Goal: Check status: Check status

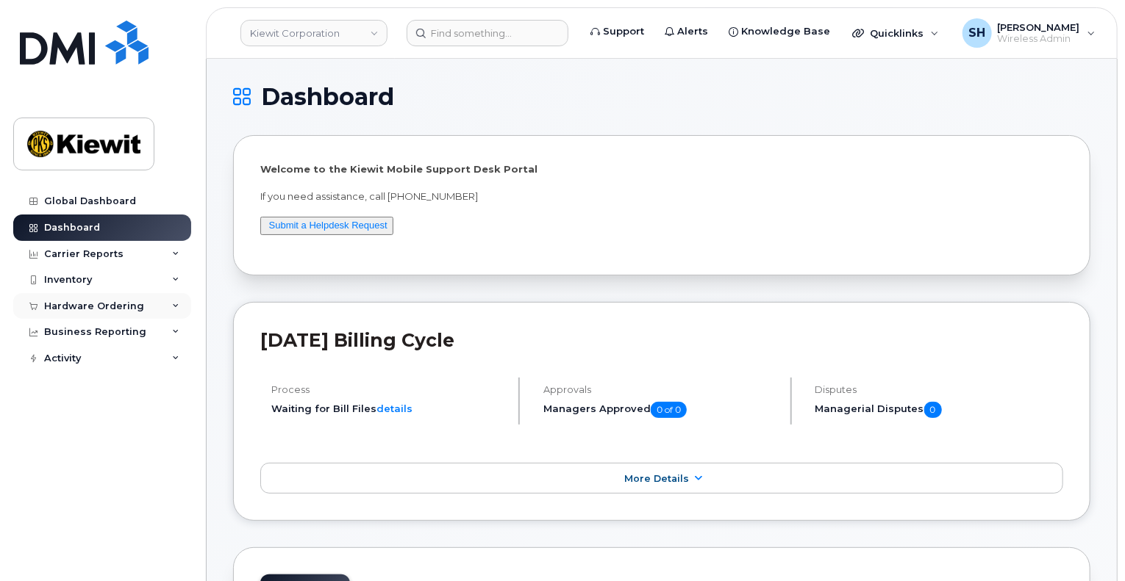
click at [171, 305] on div "Hardware Ordering" at bounding box center [102, 306] width 178 height 26
click at [118, 334] on link "Overview" at bounding box center [115, 333] width 152 height 28
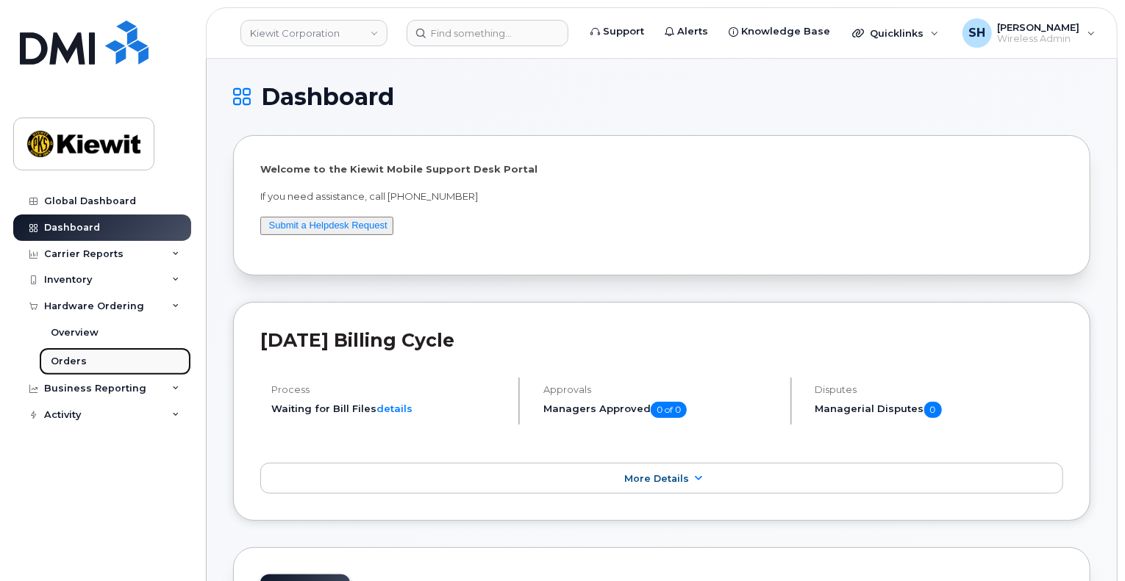
click at [72, 364] on div "Orders" at bounding box center [69, 361] width 36 height 13
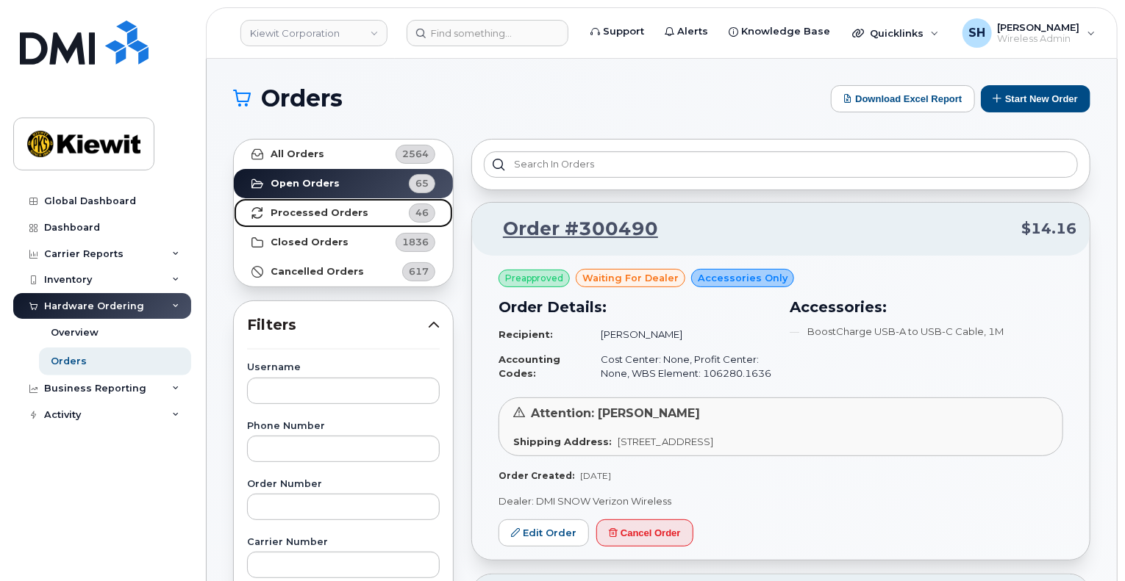
click at [320, 208] on strong "Processed Orders" at bounding box center [320, 213] width 98 height 12
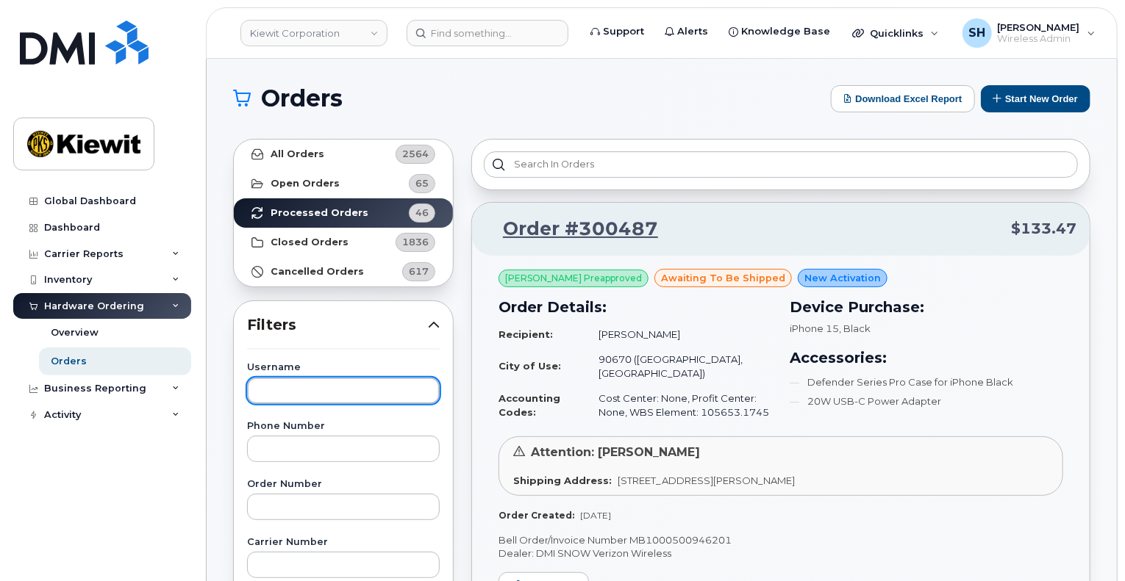
click at [323, 390] on input "text" at bounding box center [343, 391] width 193 height 26
click at [357, 396] on input "[PERSON_NAME]" at bounding box center [343, 391] width 193 height 26
type input "[PERSON_NAME]"
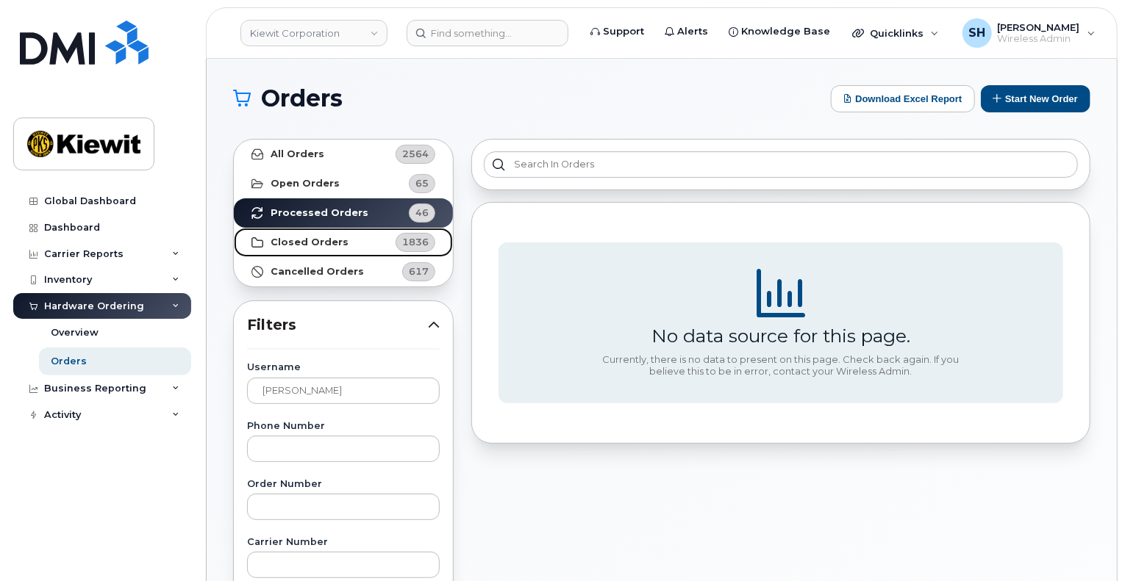
click at [304, 240] on strong "Closed Orders" at bounding box center [310, 243] width 78 height 12
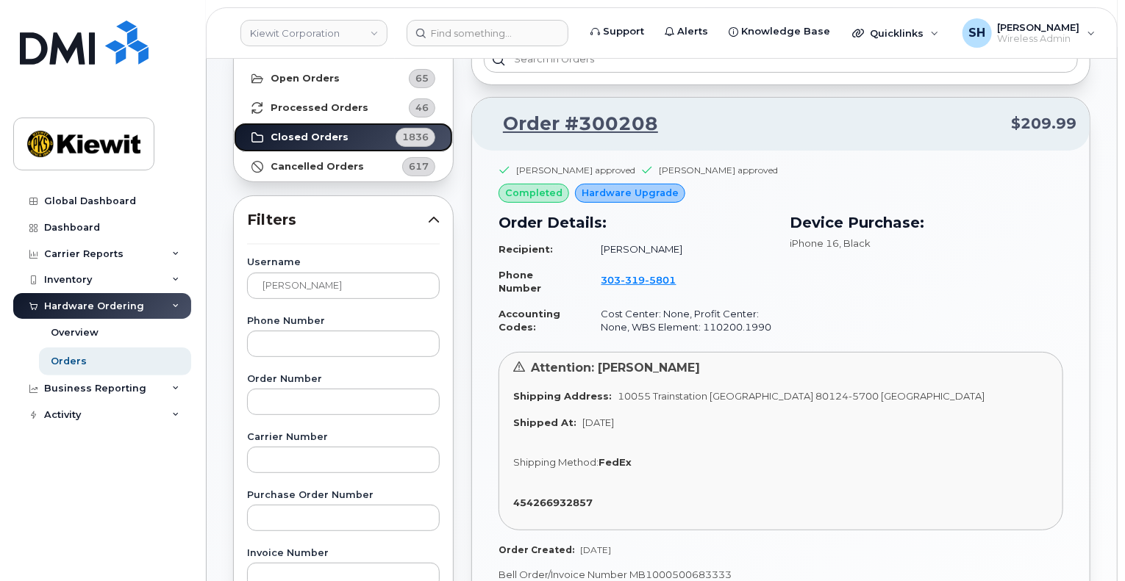
scroll to position [74, 0]
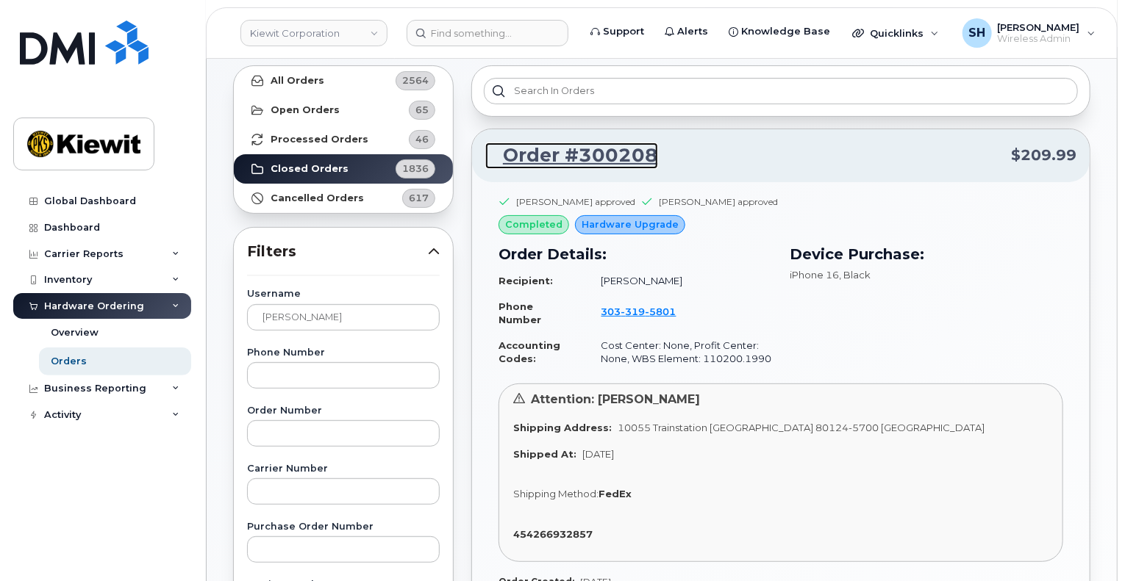
click at [562, 146] on link "Order #300208" at bounding box center [571, 156] width 173 height 26
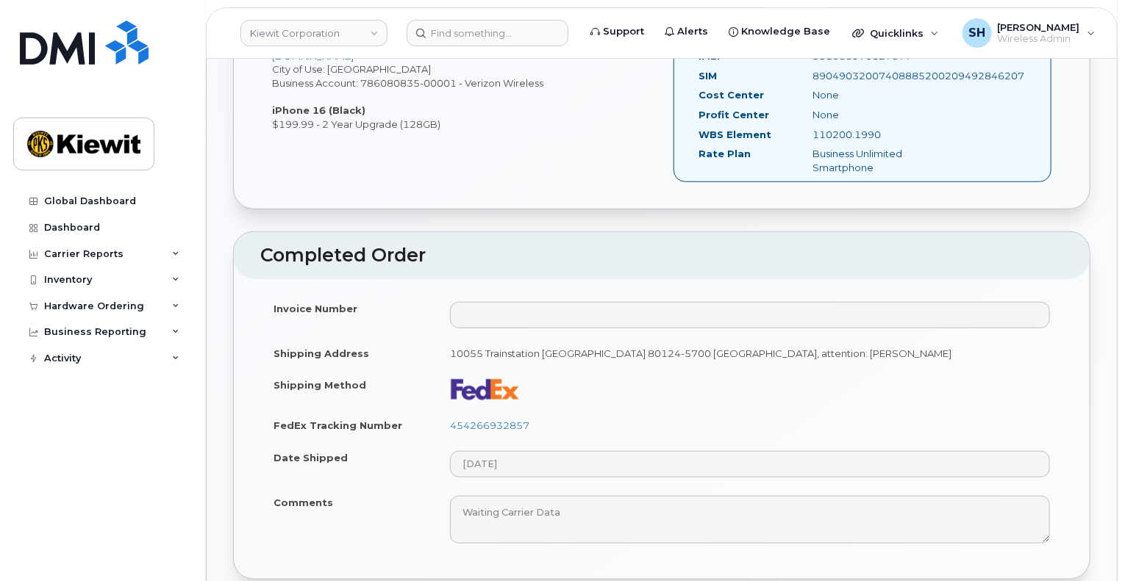
scroll to position [662, 0]
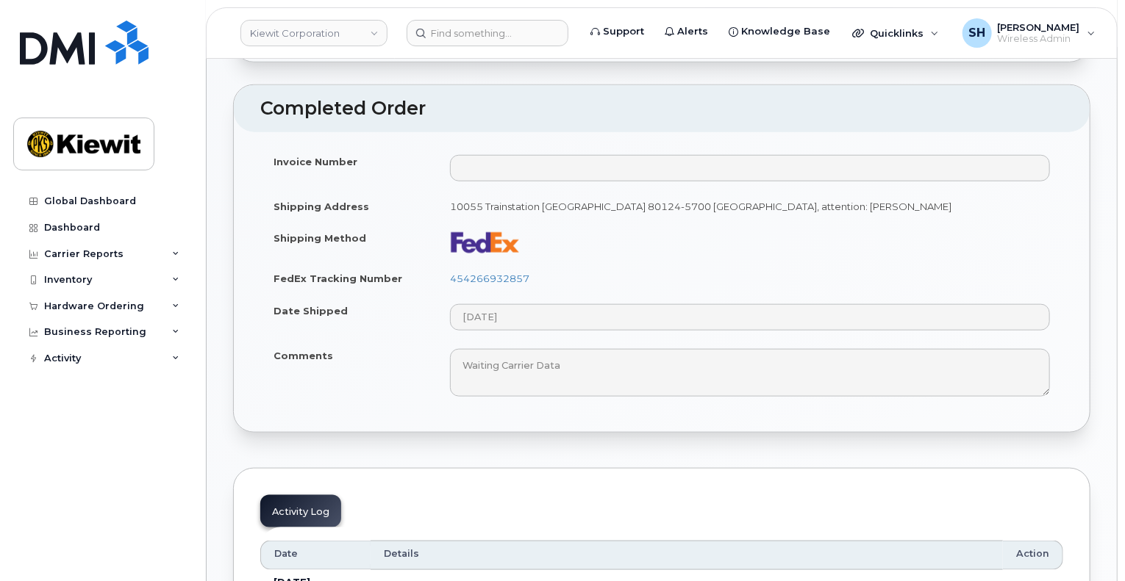
click at [603, 239] on td at bounding box center [750, 242] width 626 height 40
click at [497, 275] on link "454266932857" at bounding box center [489, 279] width 79 height 12
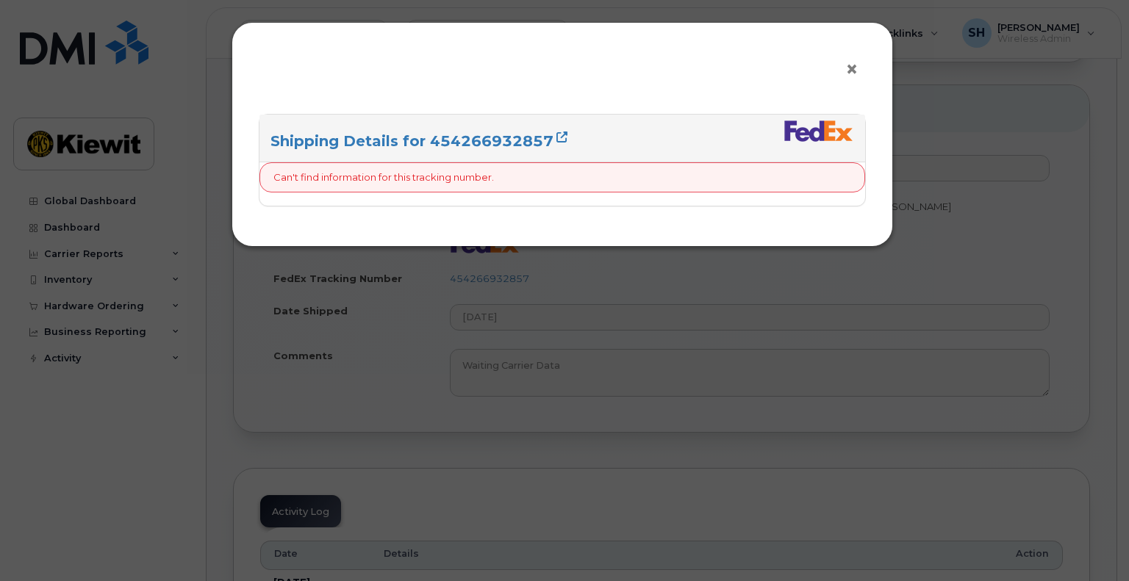
click at [850, 67] on span "×" at bounding box center [851, 69] width 13 height 27
